Goal: Information Seeking & Learning: Learn about a topic

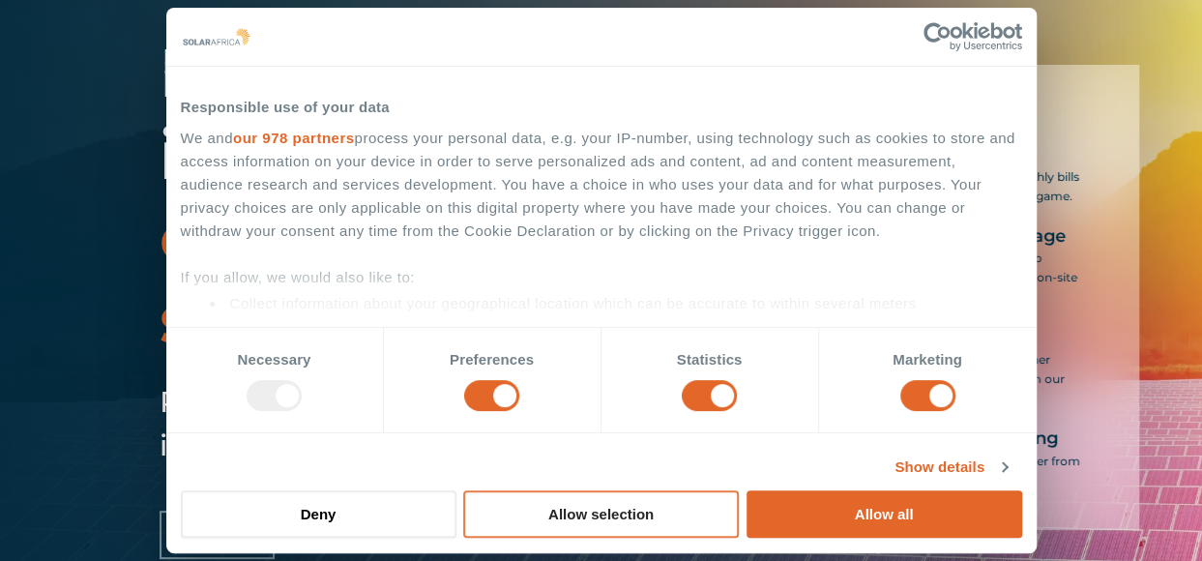
click at [613, 509] on button "Allow selection" at bounding box center [601, 513] width 276 height 47
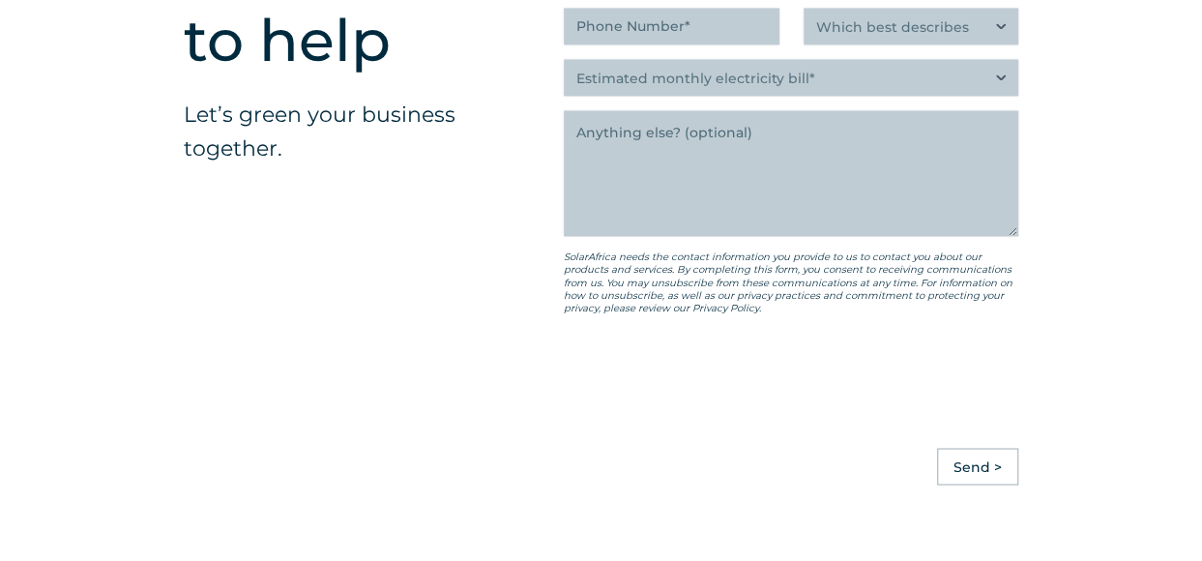
scroll to position [5761, 0]
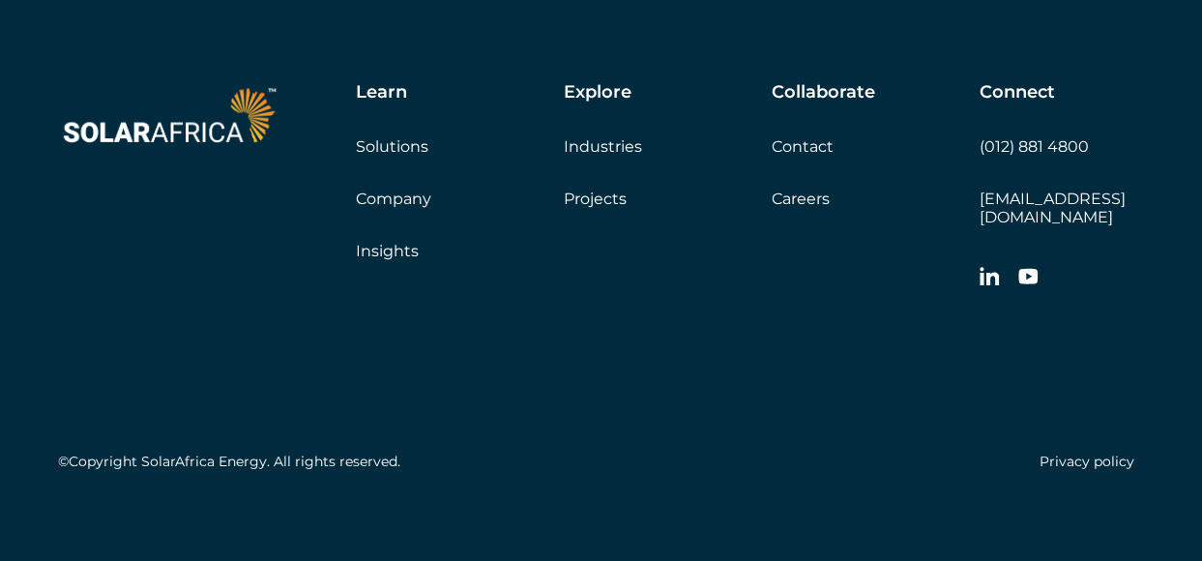
click at [393, 200] on link "Company" at bounding box center [393, 199] width 75 height 18
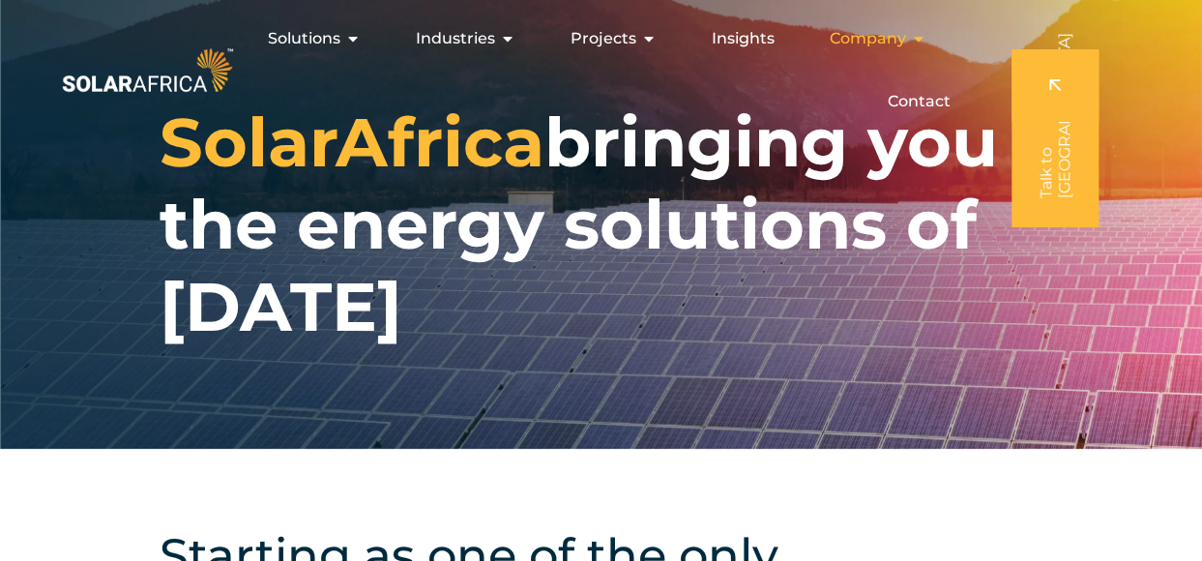
click at [890, 40] on span "Company" at bounding box center [868, 38] width 76 height 23
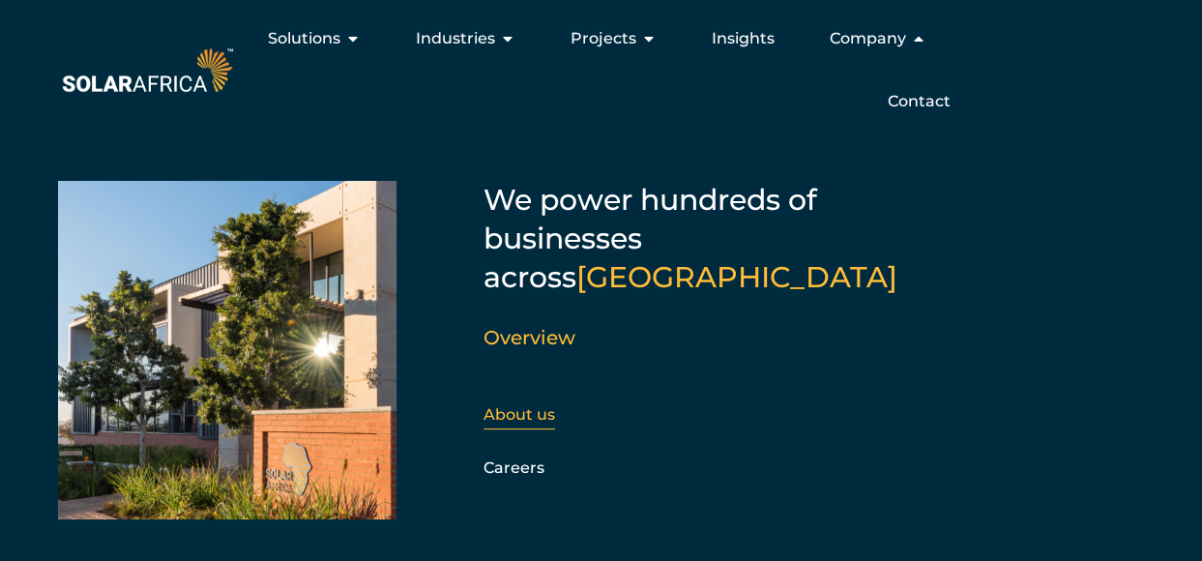
click at [543, 405] on link "About us" at bounding box center [520, 414] width 72 height 18
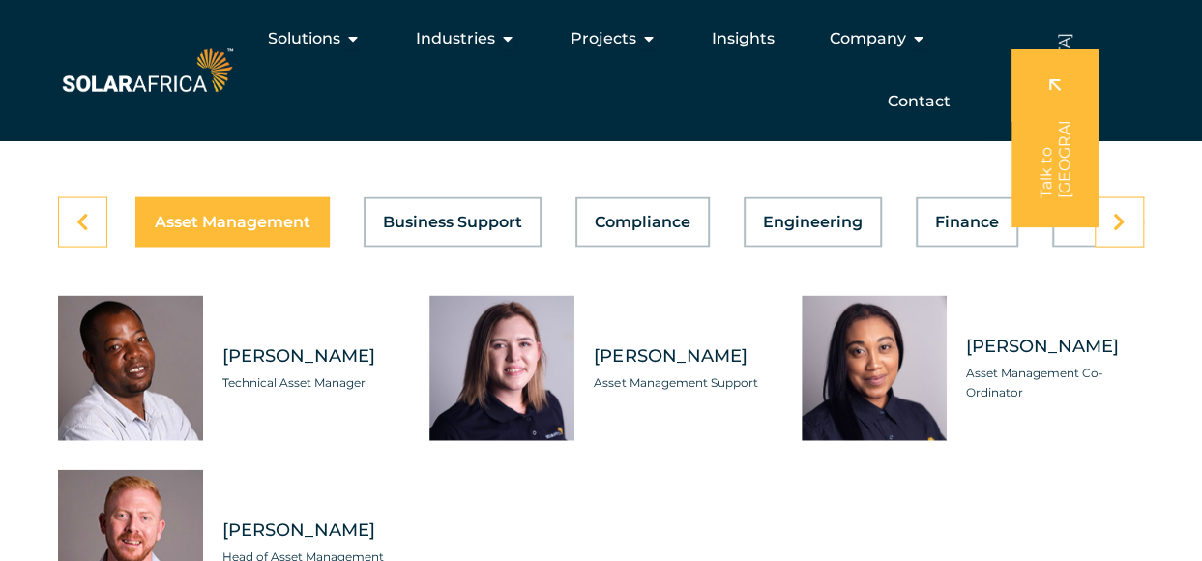
scroll to position [5313, 0]
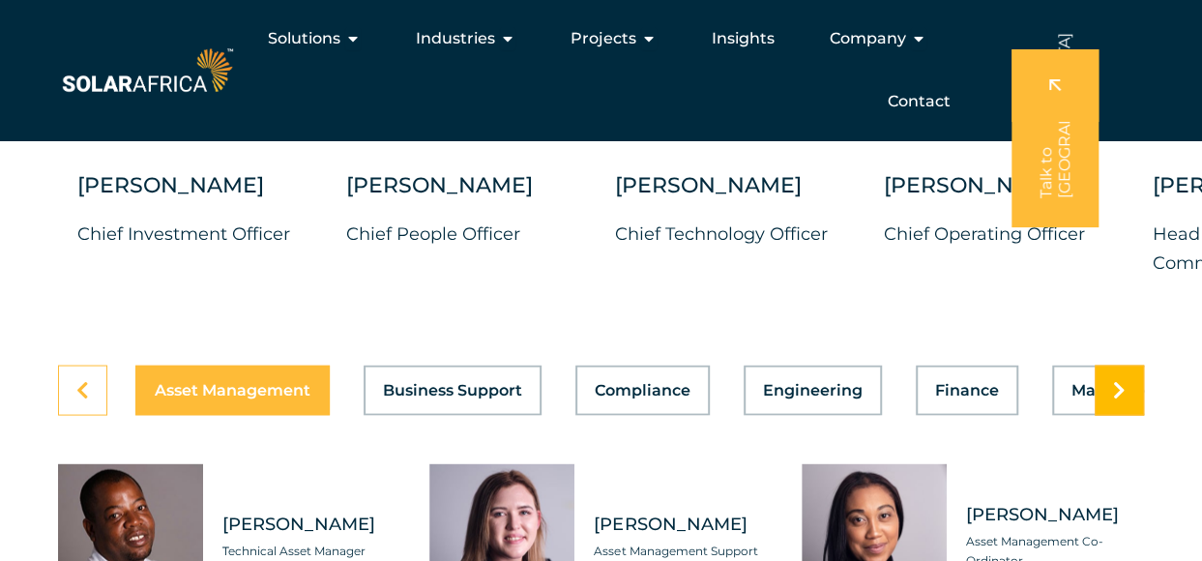
click at [1120, 399] on icon at bounding box center [1119, 389] width 13 height 19
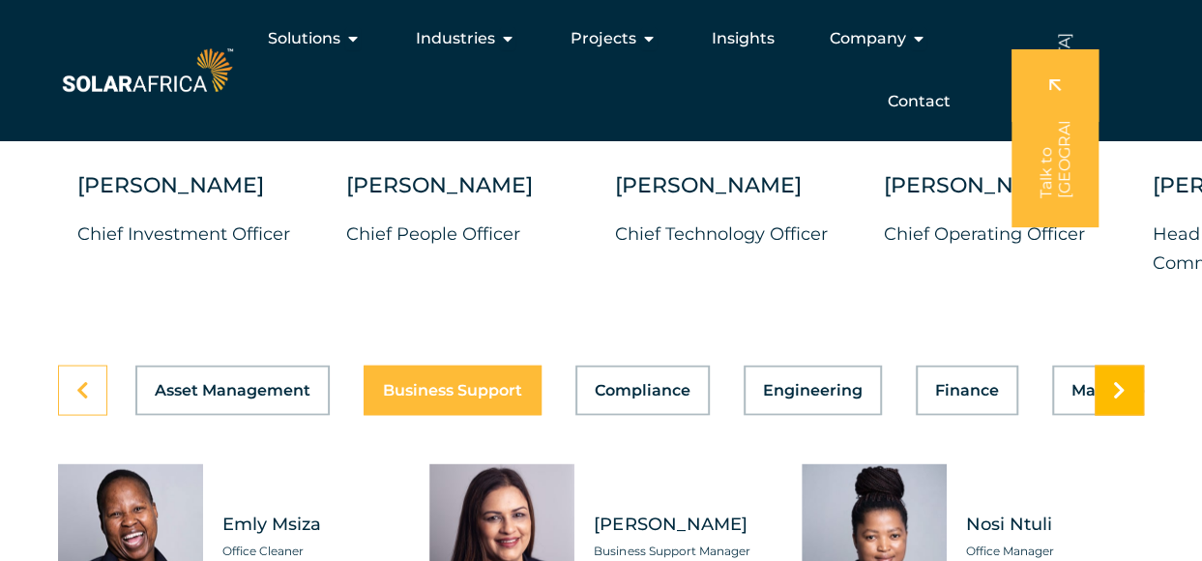
click at [1120, 399] on icon at bounding box center [1119, 389] width 13 height 19
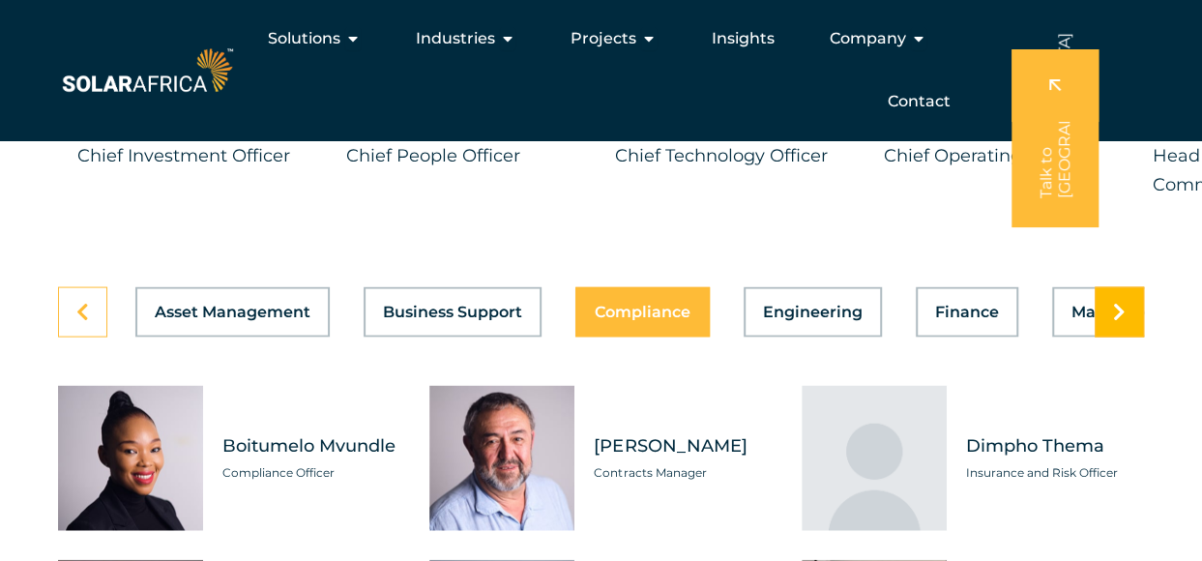
scroll to position [5603, 0]
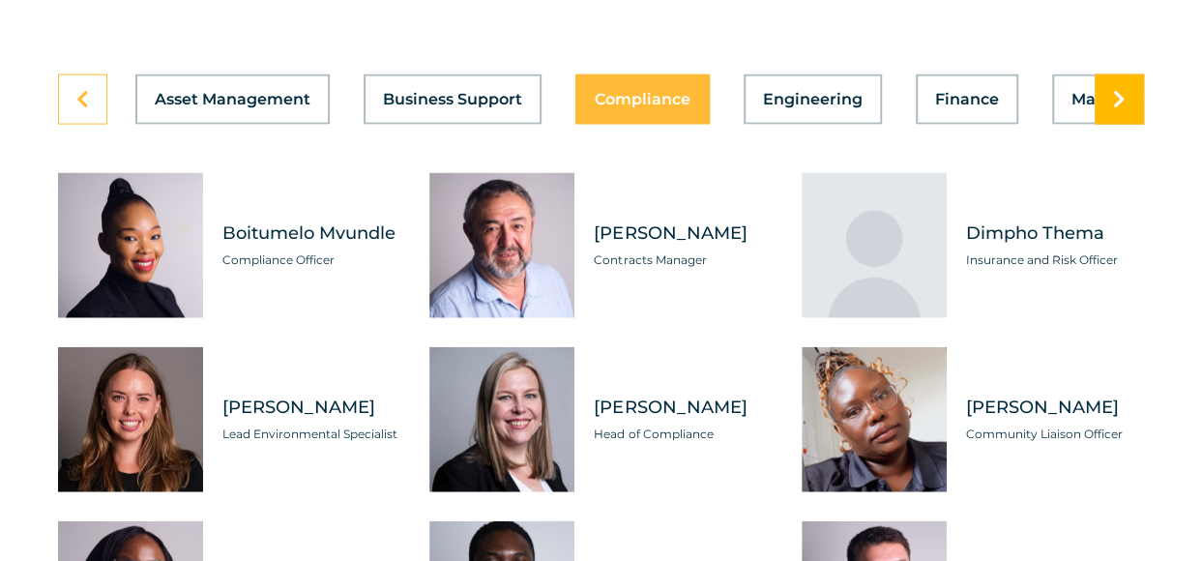
click at [1118, 109] on icon at bounding box center [1119, 99] width 13 height 19
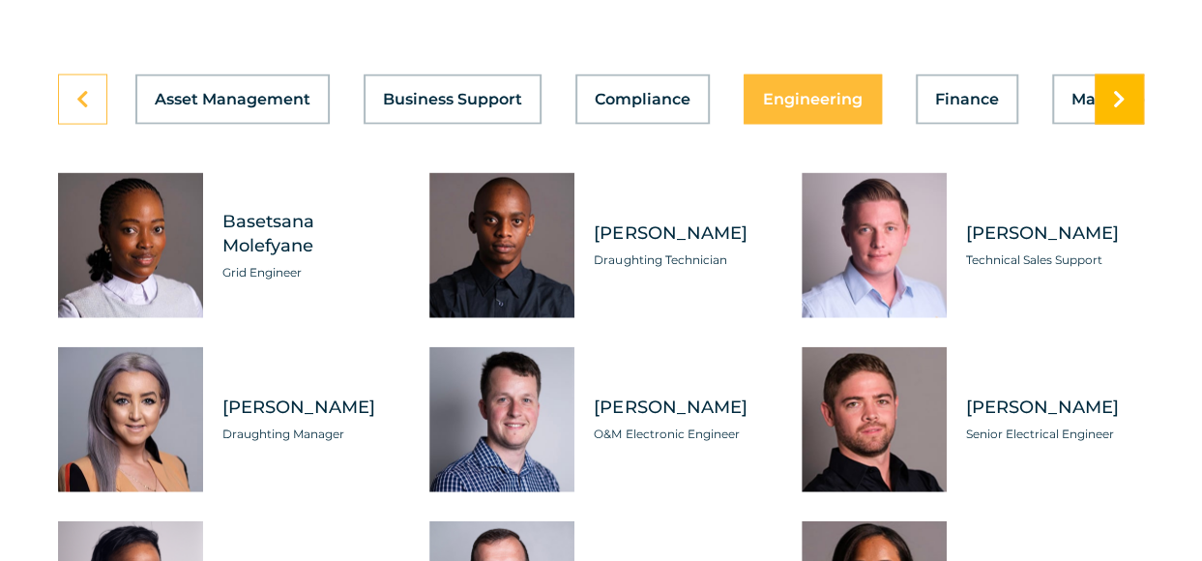
click at [1118, 109] on icon at bounding box center [1119, 99] width 13 height 19
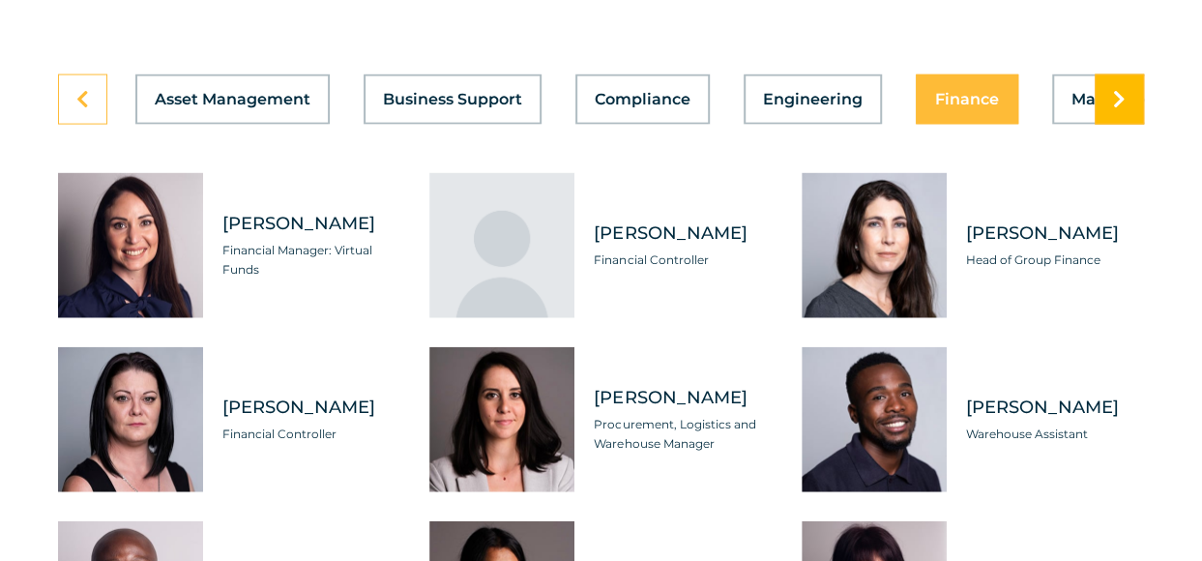
click at [1118, 109] on icon at bounding box center [1119, 99] width 13 height 19
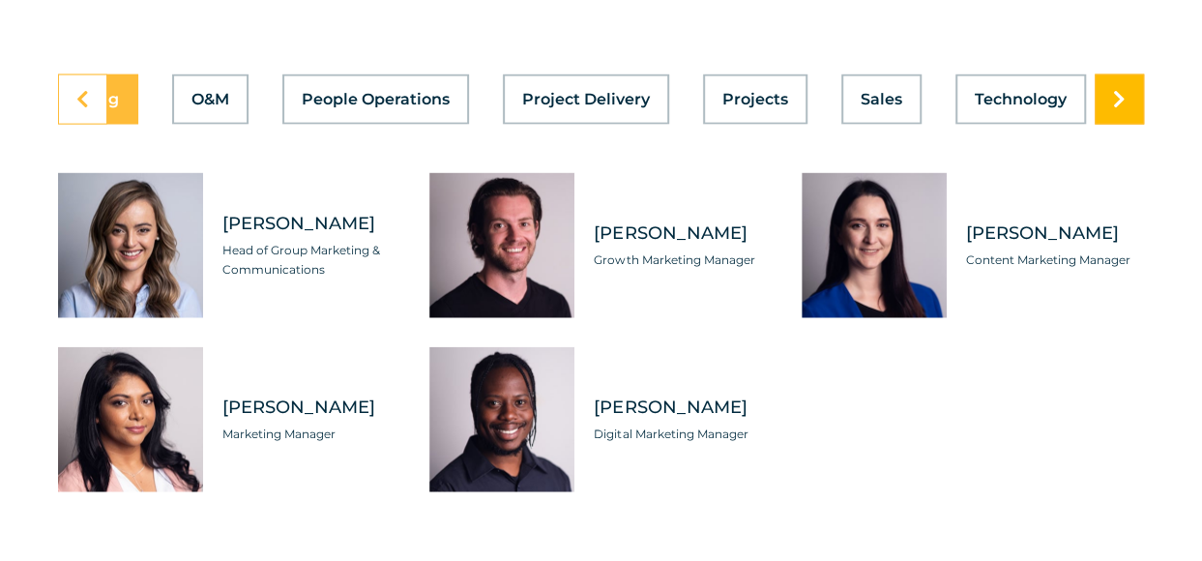
scroll to position [0, 1051]
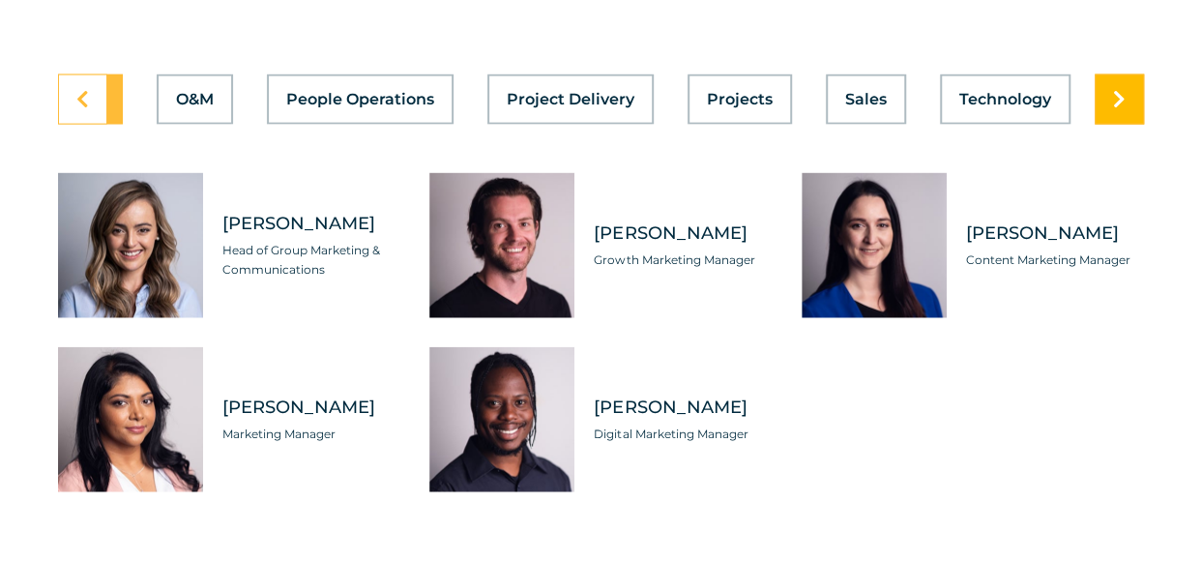
click at [1118, 109] on icon at bounding box center [1119, 99] width 13 height 19
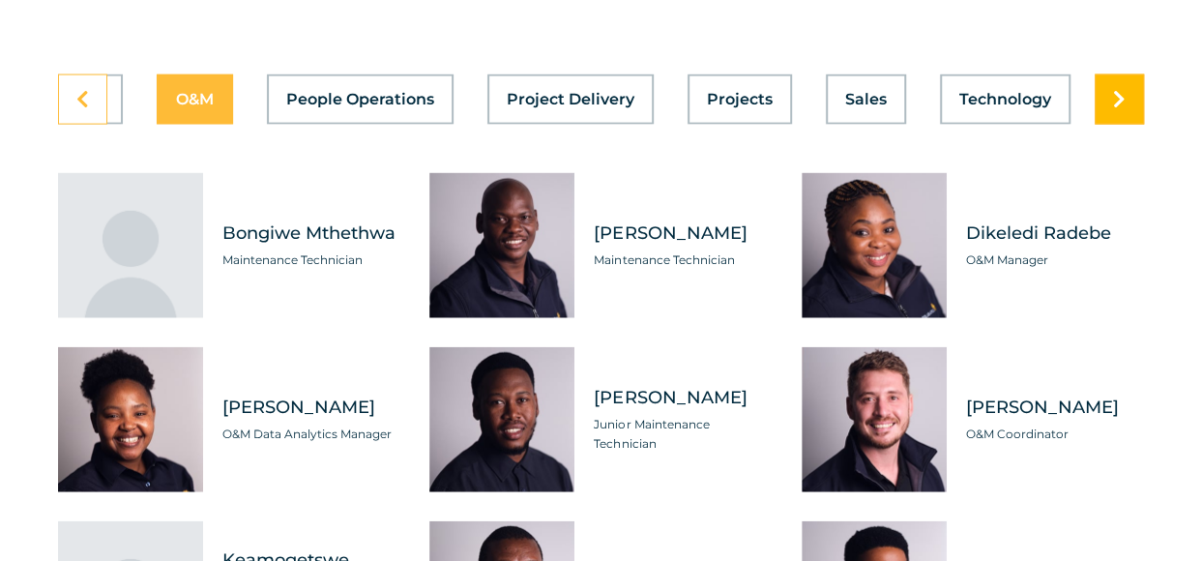
click at [1118, 109] on icon at bounding box center [1119, 99] width 13 height 19
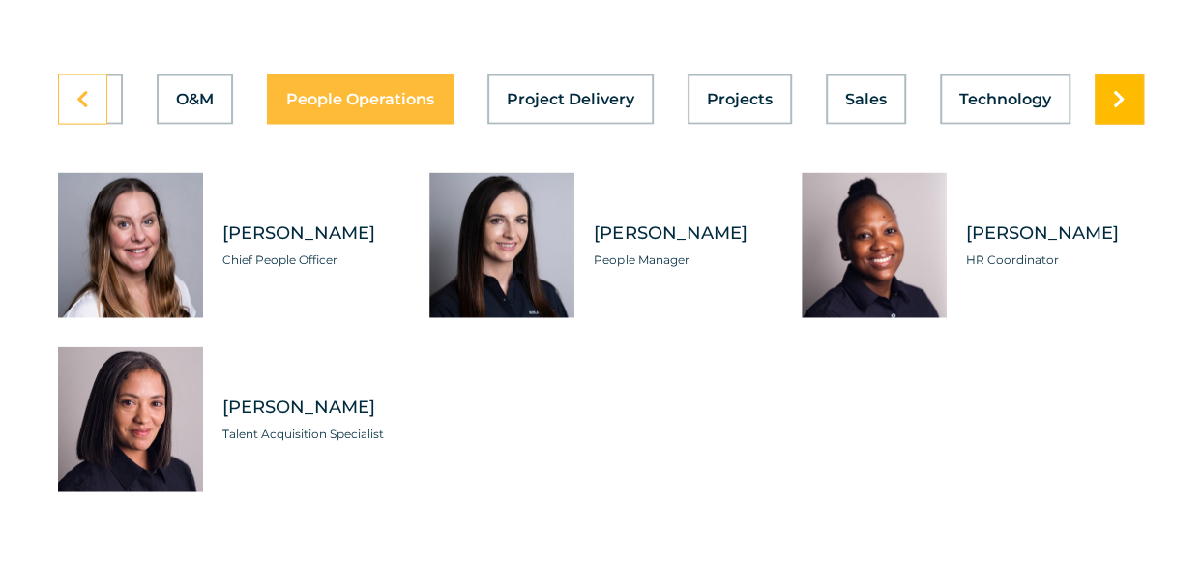
click at [1118, 109] on icon at bounding box center [1119, 99] width 13 height 19
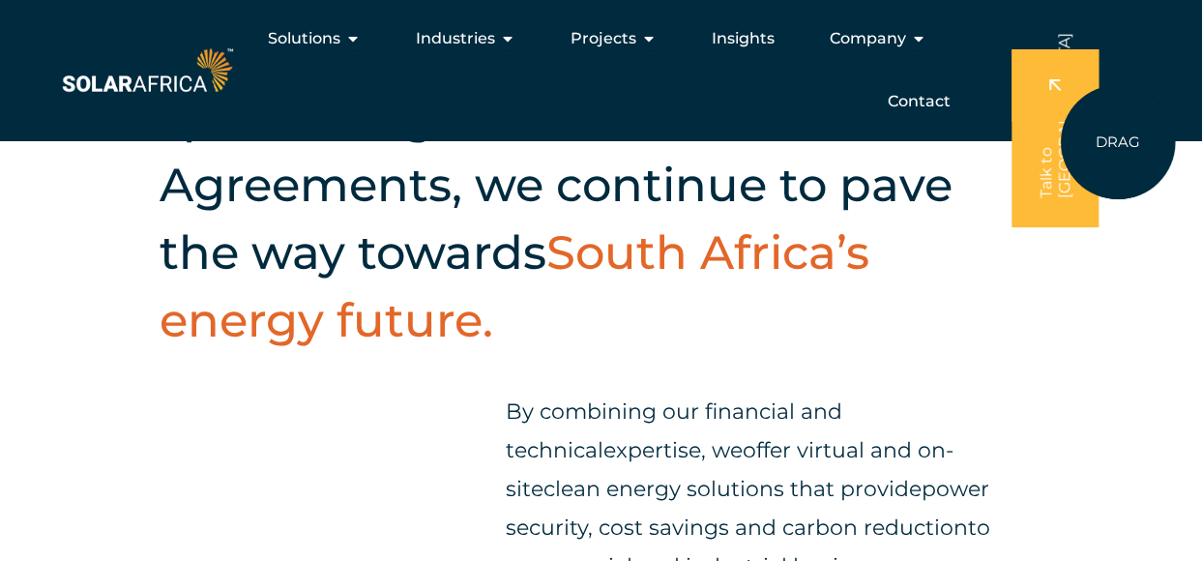
scroll to position [0, 0]
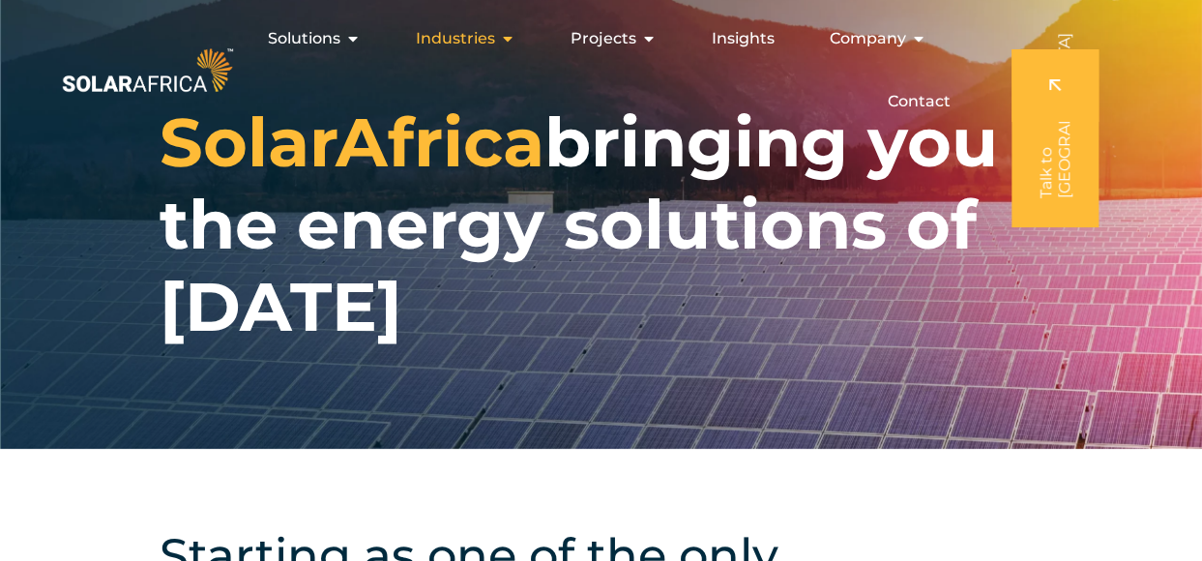
click at [485, 36] on span "Industries" at bounding box center [455, 38] width 79 height 23
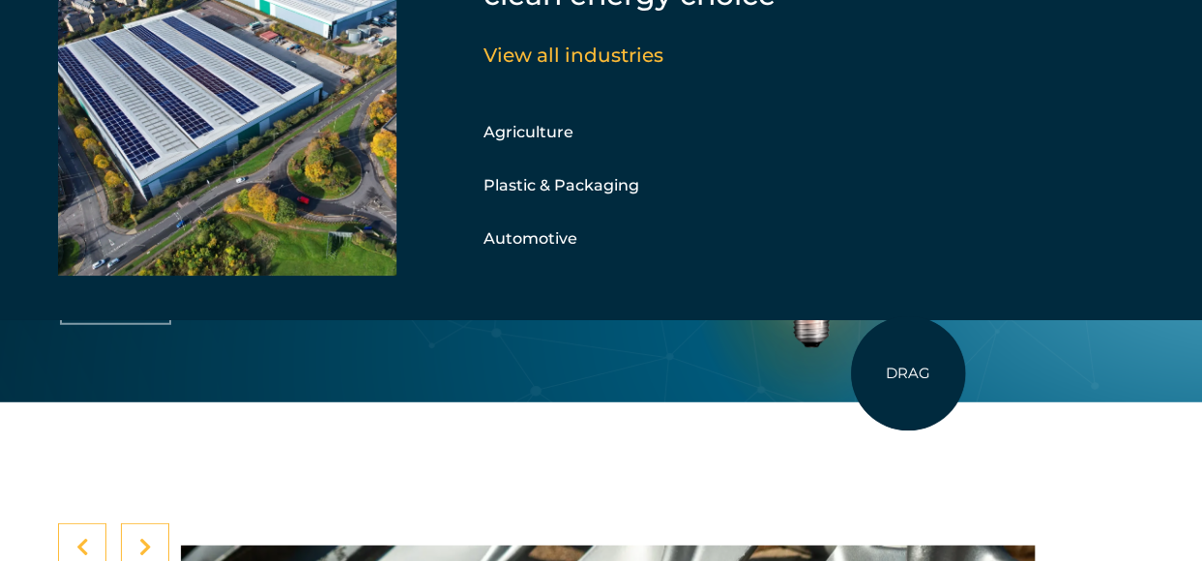
scroll to position [6093, 0]
